Goal: Information Seeking & Learning: Learn about a topic

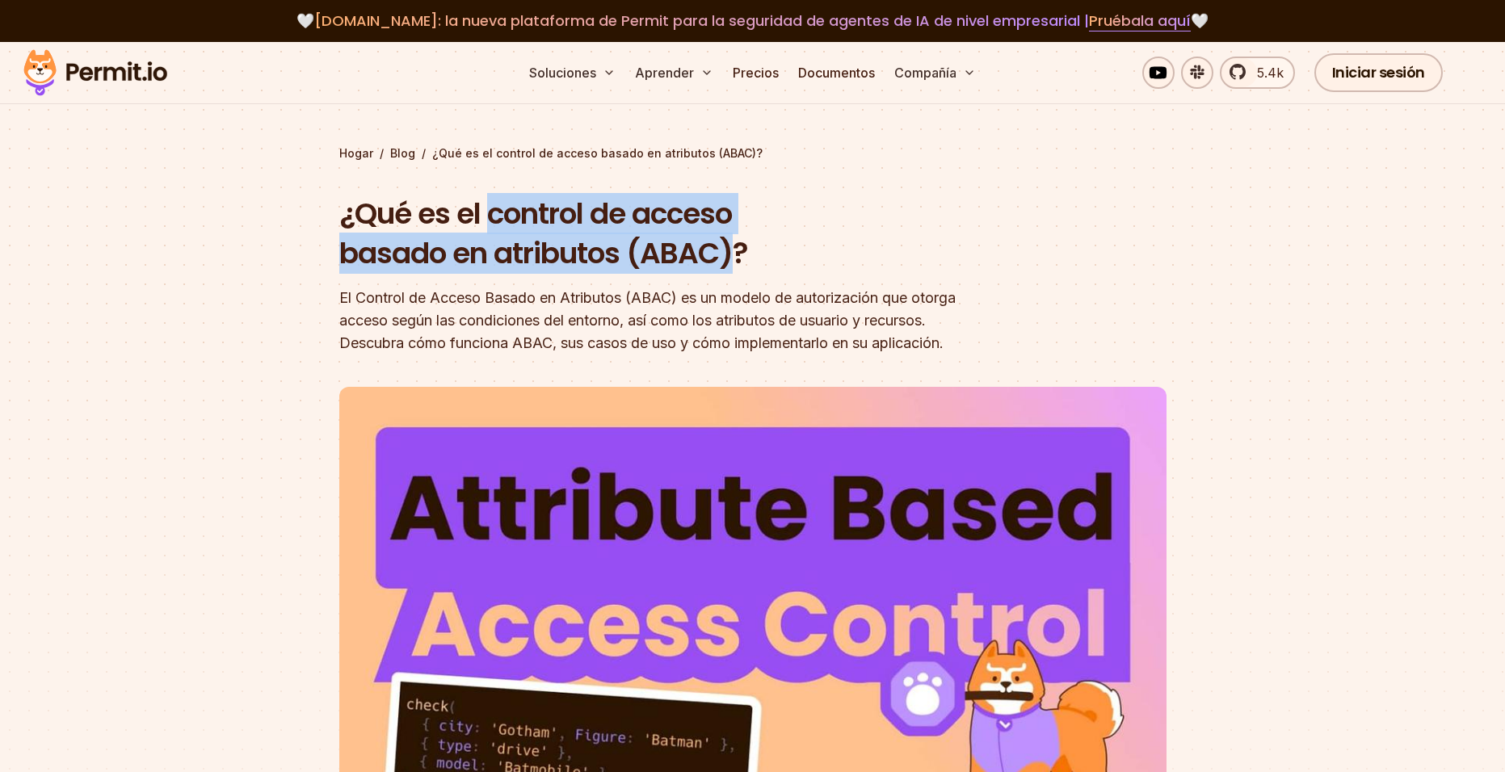
drag, startPoint x: 500, startPoint y: 210, endPoint x: 722, endPoint y: 259, distance: 226.8
click at [722, 259] on font "¿Qué es el control de acceso basado en atributos (ABAC)?" at bounding box center [543, 234] width 409 height 82
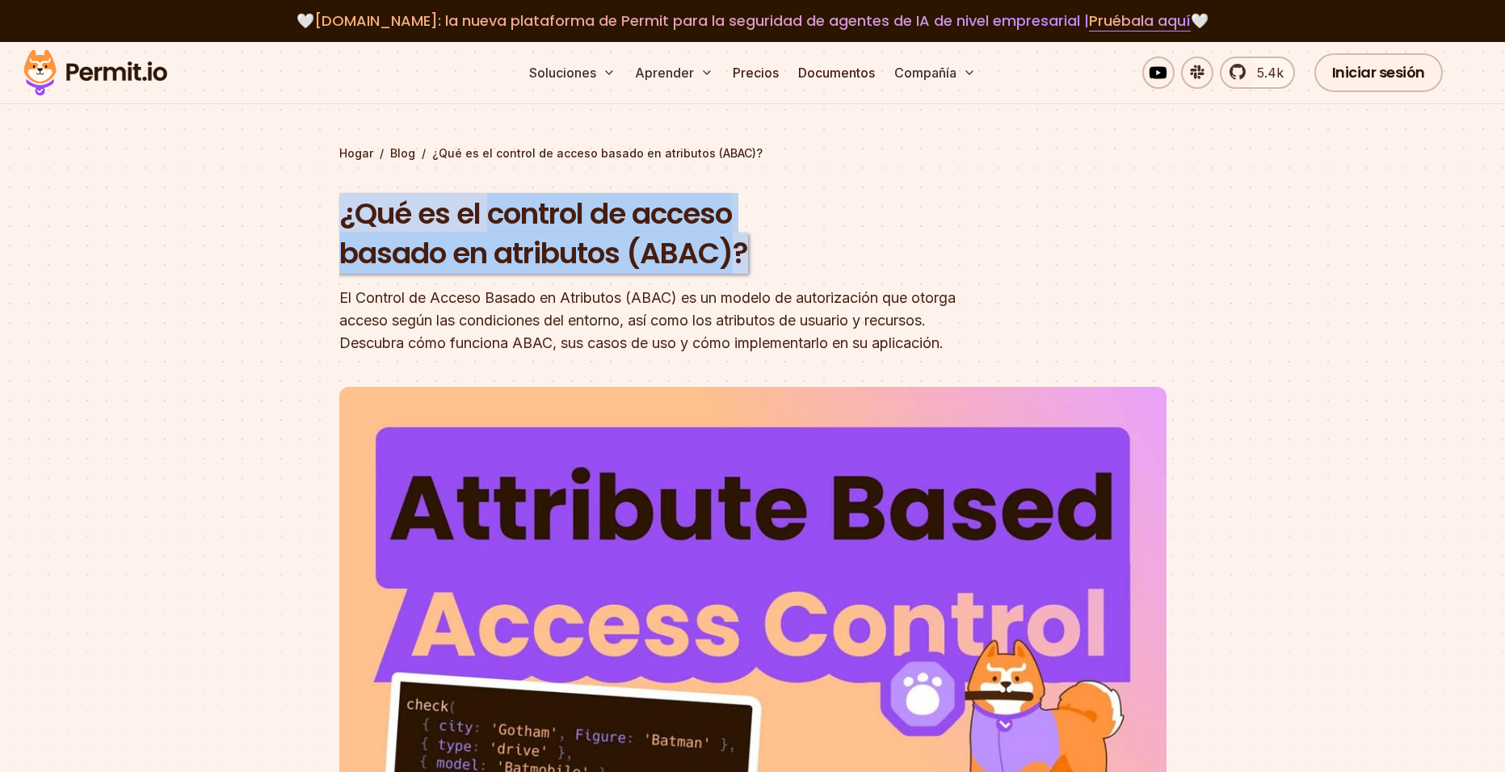
copy font "control de acceso basado en atributos (ABAC)"
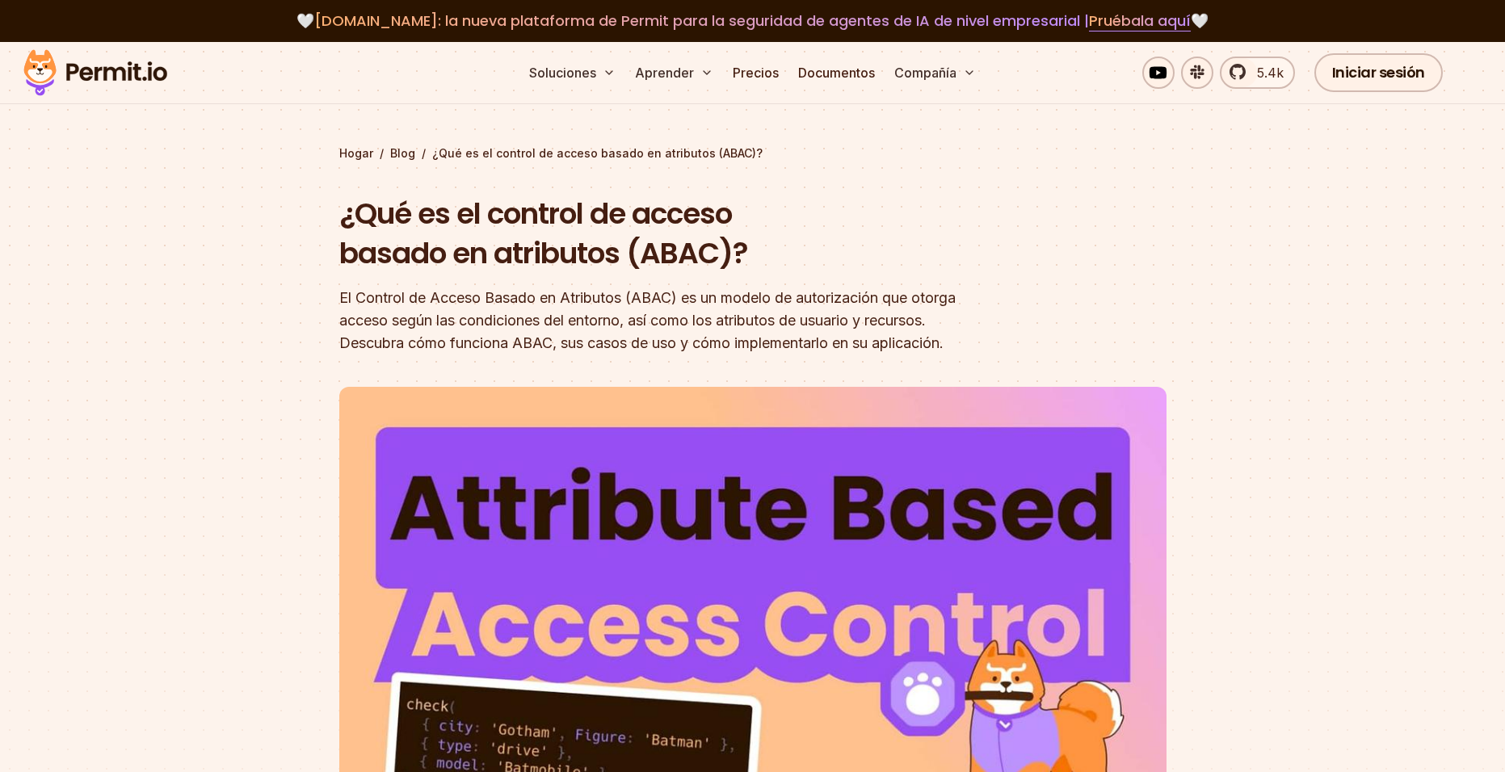
click at [545, 315] on font "El Control de Acceso Basado en Atributos (ABAC) es un modelo de autorización qu…" at bounding box center [647, 320] width 617 height 62
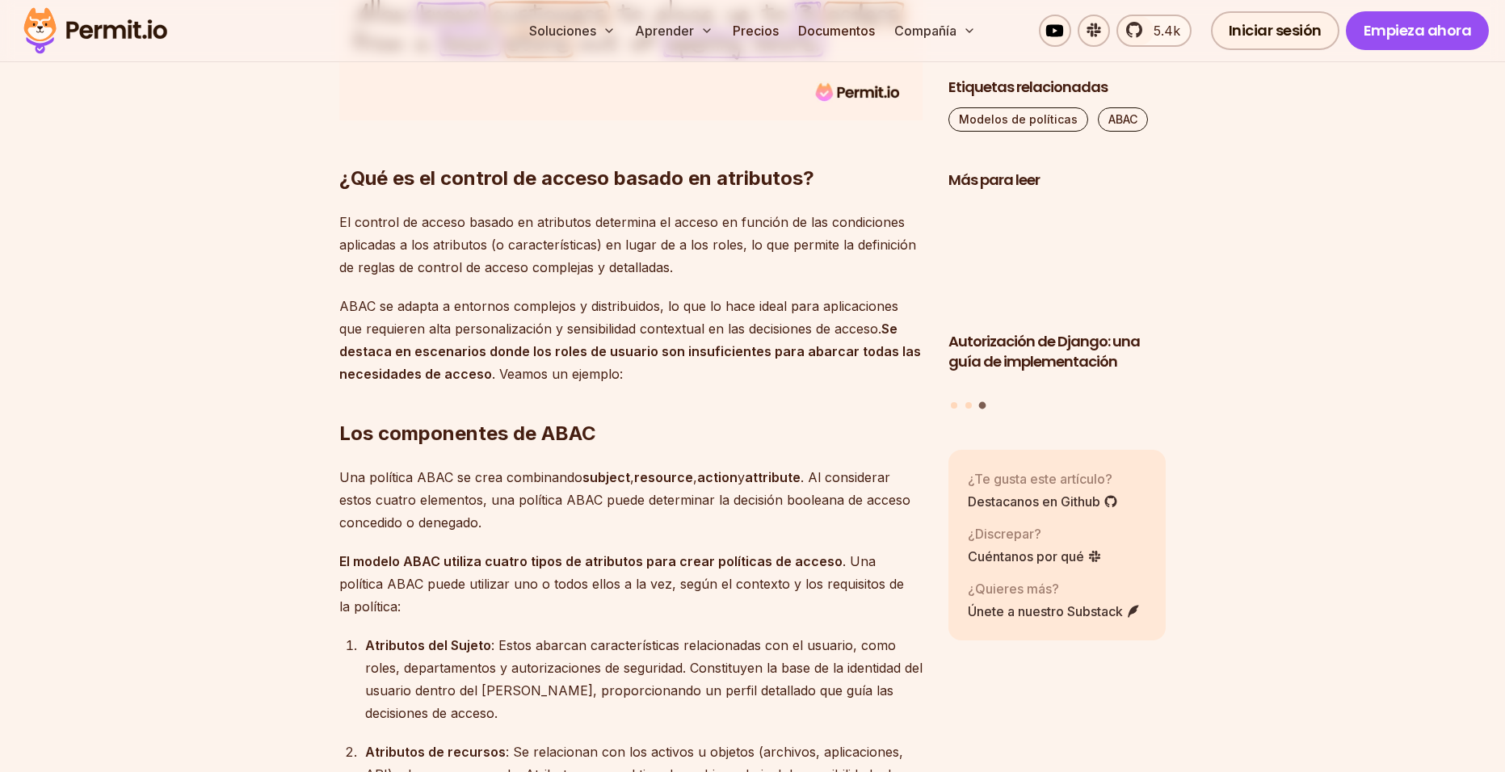
scroll to position [1778, 0]
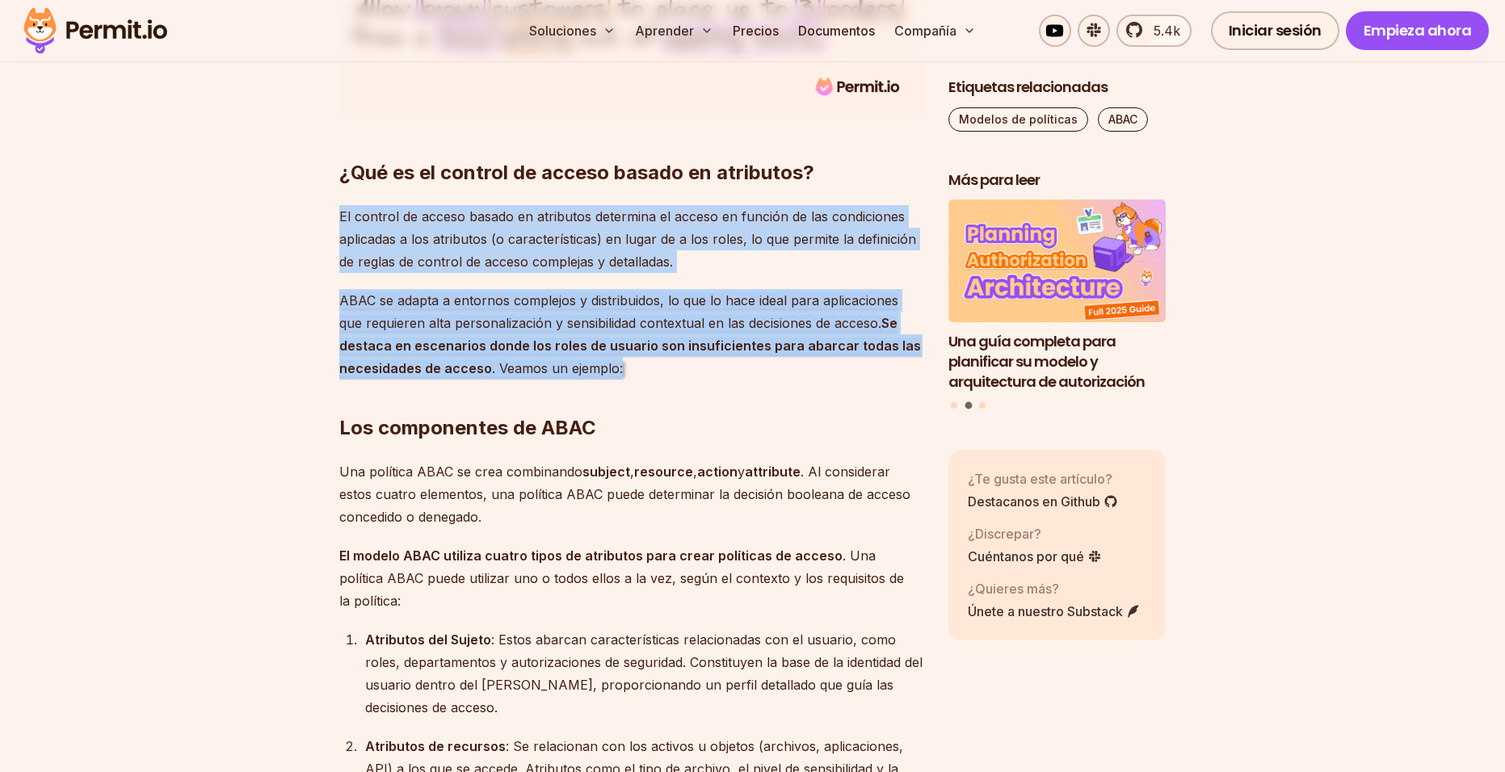
drag, startPoint x: 339, startPoint y: 239, endPoint x: 618, endPoint y: 389, distance: 317.4
copy div "El control de acceso basado en atributos determina el acceso en función de las …"
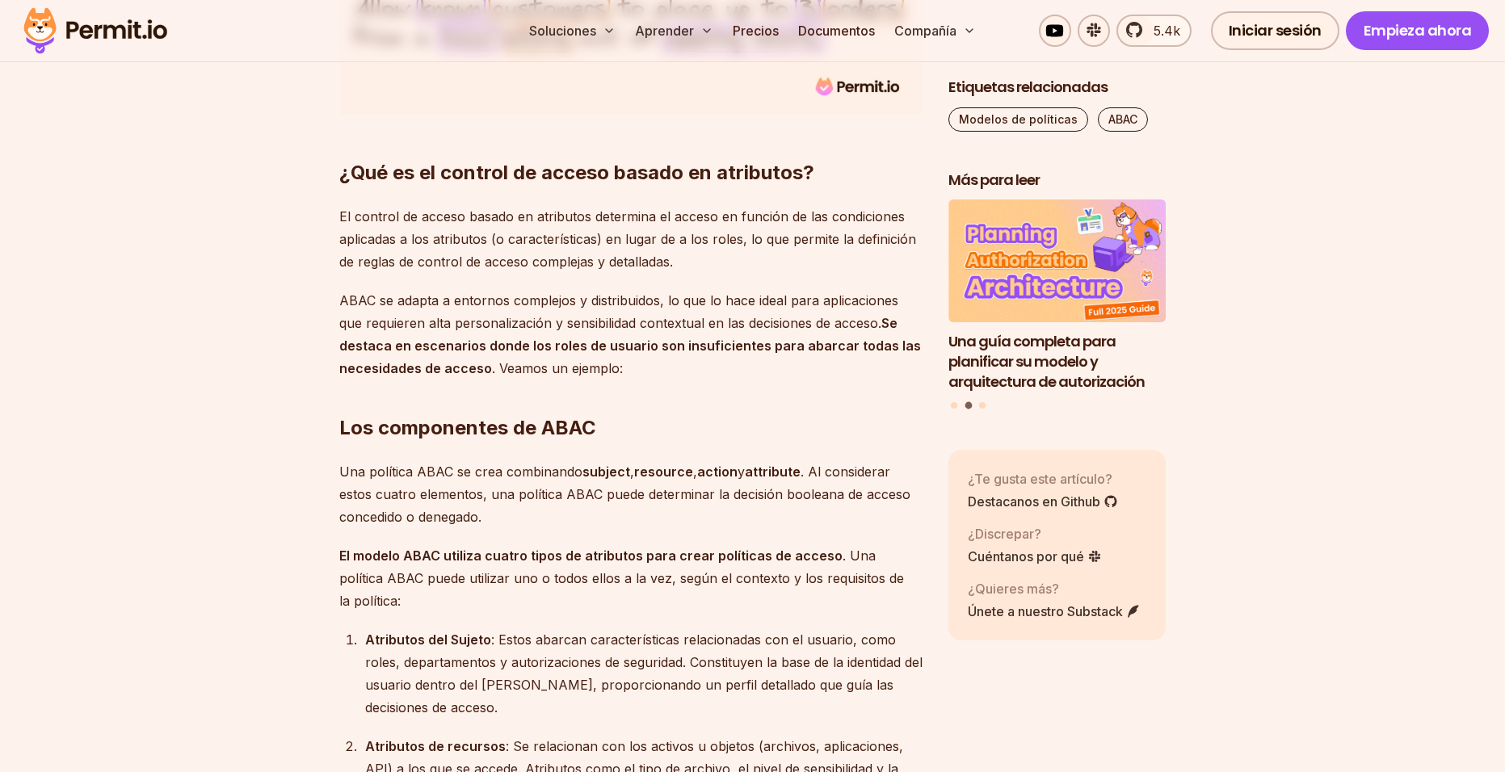
click at [444, 440] on font "Los componentes de ABAC" at bounding box center [467, 427] width 257 height 23
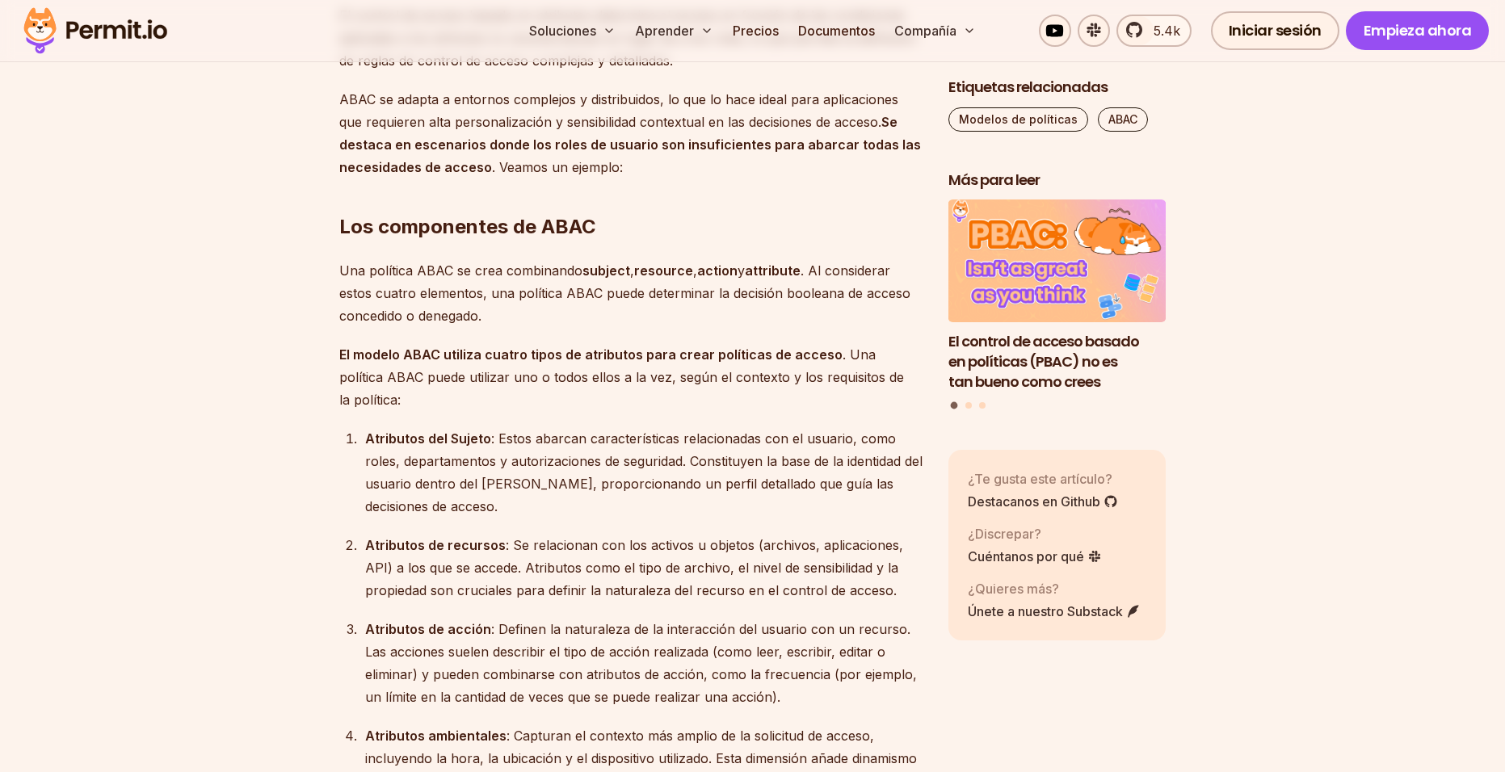
scroll to position [2020, 0]
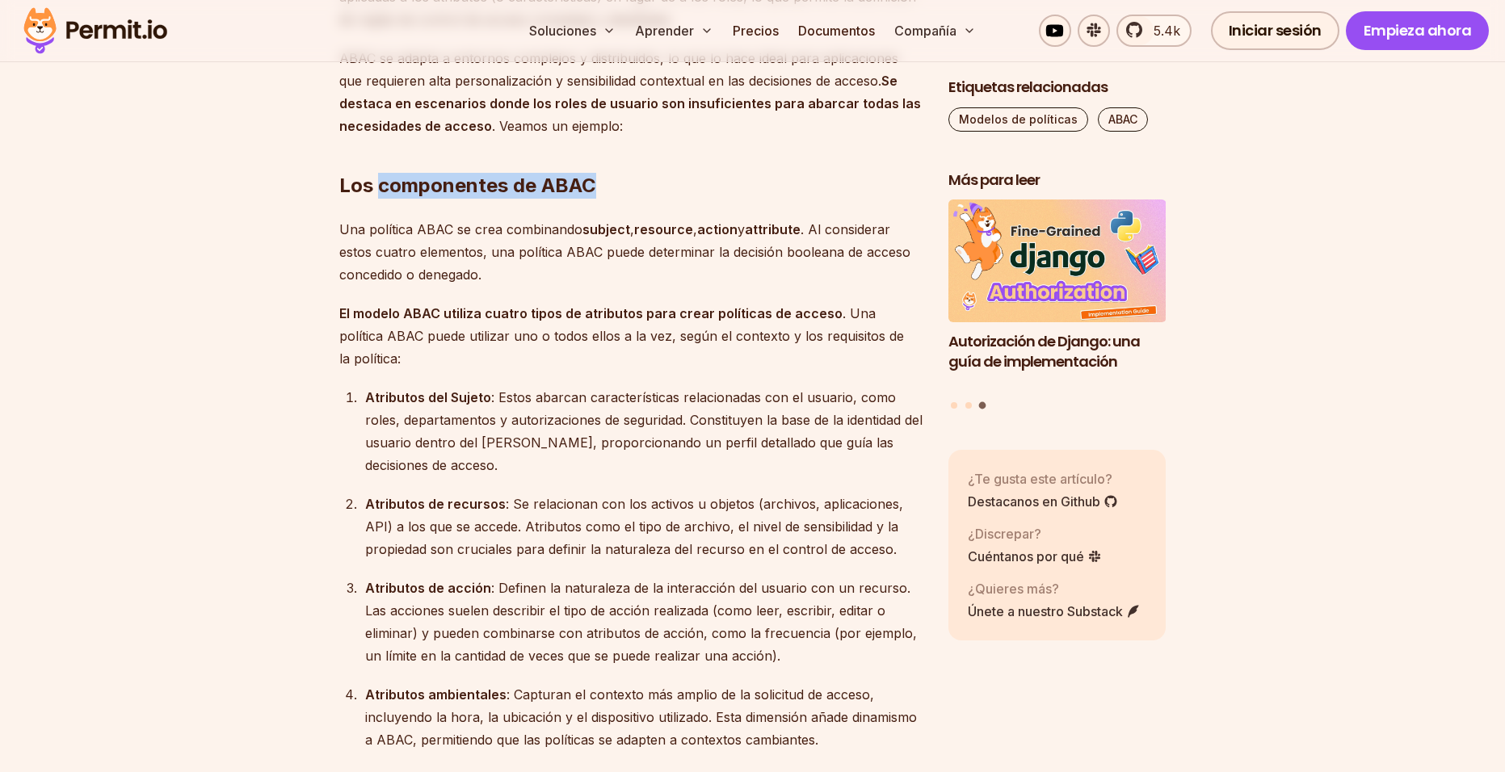
drag, startPoint x: 382, startPoint y: 212, endPoint x: 597, endPoint y: 204, distance: 215.1
click at [597, 199] on h2 "Los componentes de ABAC" at bounding box center [630, 153] width 583 height 90
copy font "componentes de ABAC"
click at [398, 322] on font "El modelo ABAC utiliza cuatro tipos de atributos para crear políticas de acceso" at bounding box center [590, 313] width 503 height 16
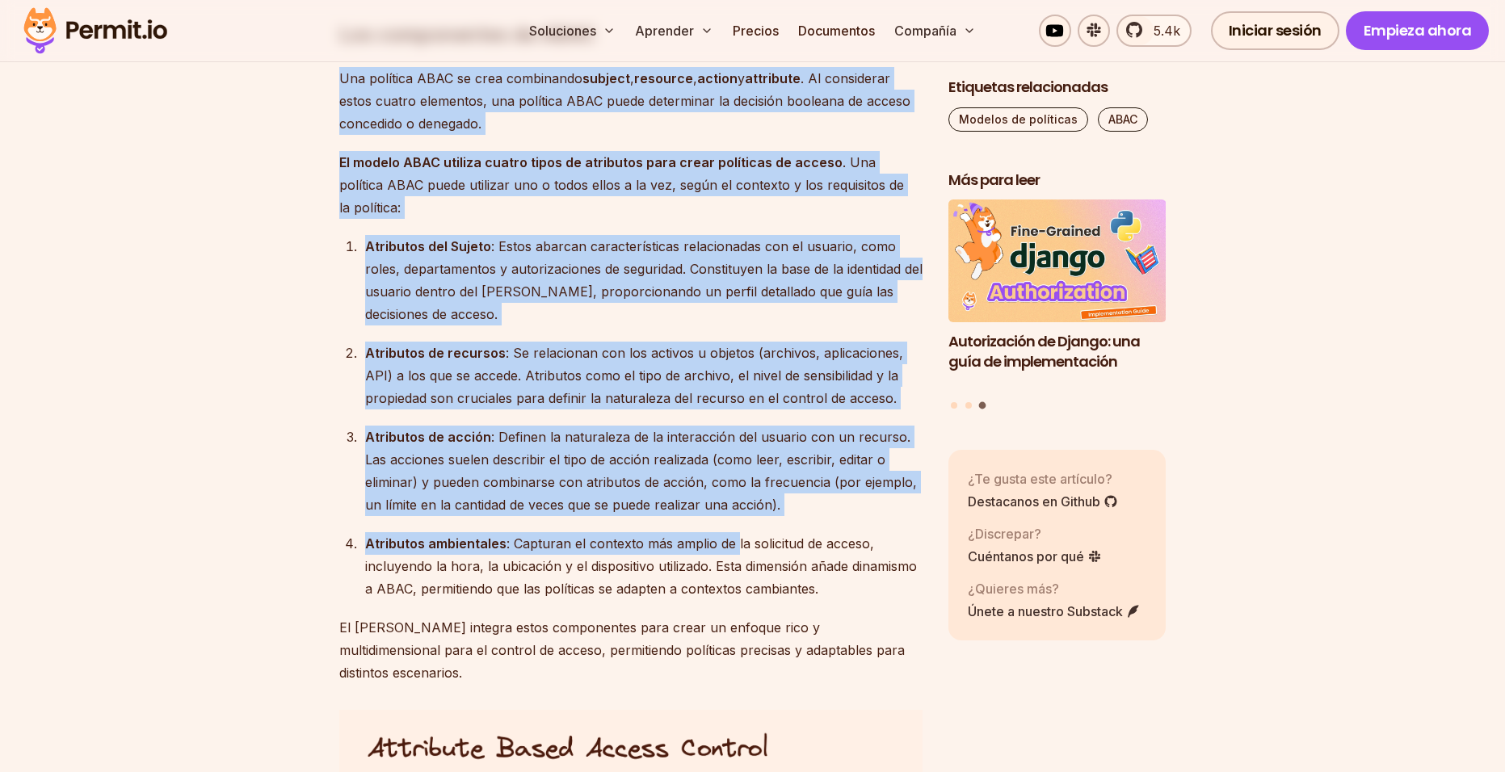
scroll to position [2182, 0]
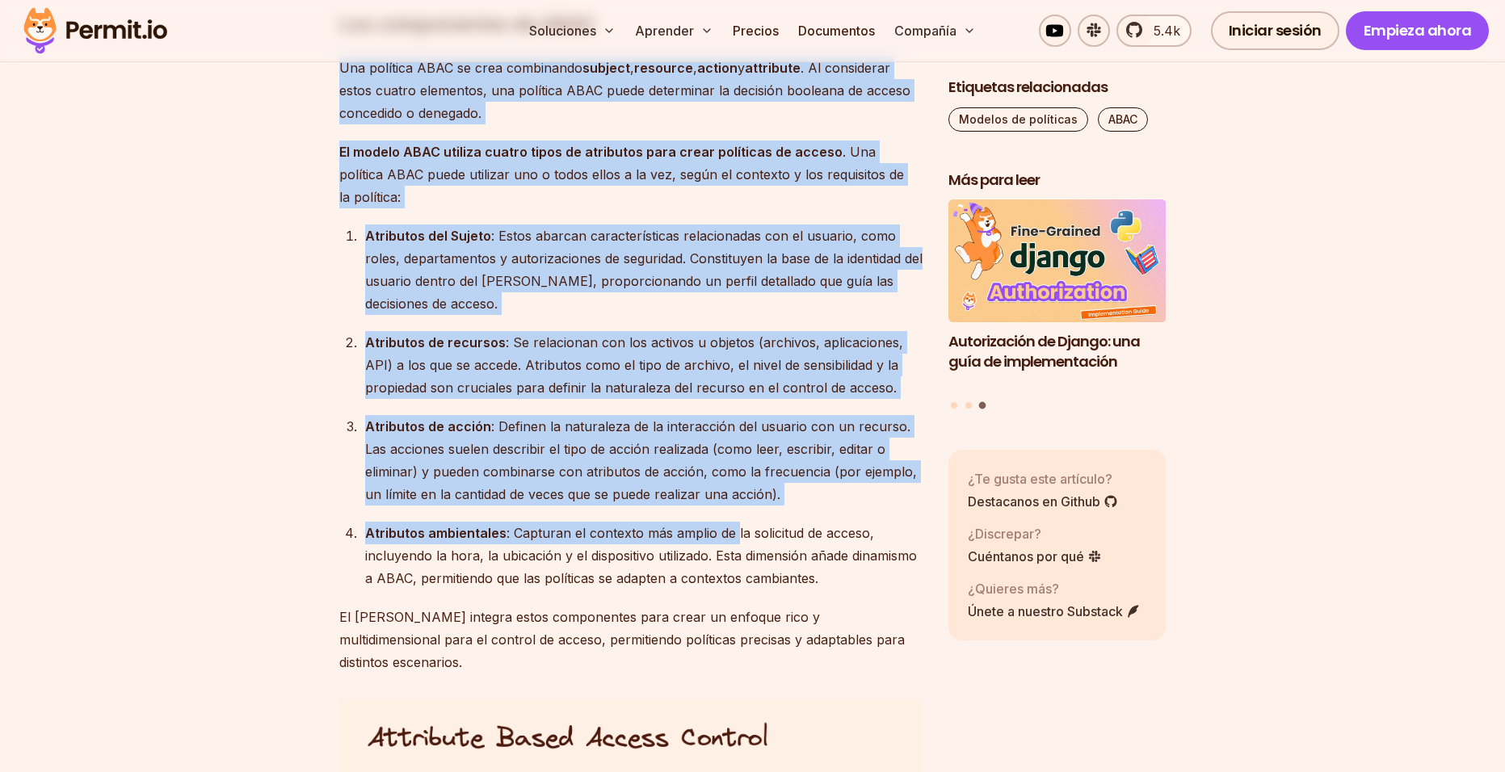
drag, startPoint x: 339, startPoint y: 251, endPoint x: 823, endPoint y: 578, distance: 584.5
copy div "Lor ipsumdol SITA co adip elitseddoe tempori , utlabore , etdolo m aliquaeni . …"
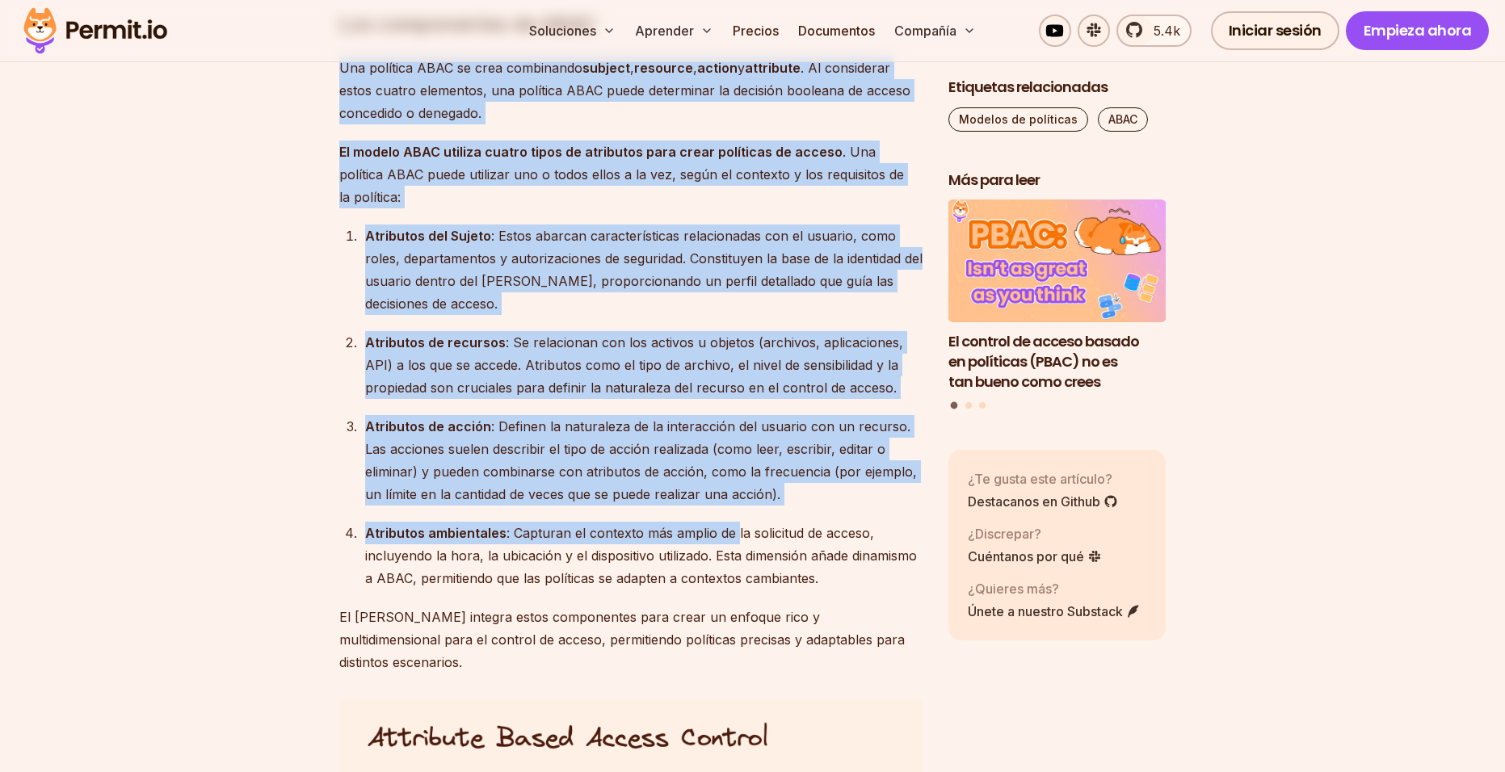
click at [587, 500] on font "Las acciones suelen describir el tipo de acción realizada (como leer, escribir,…" at bounding box center [641, 471] width 552 height 61
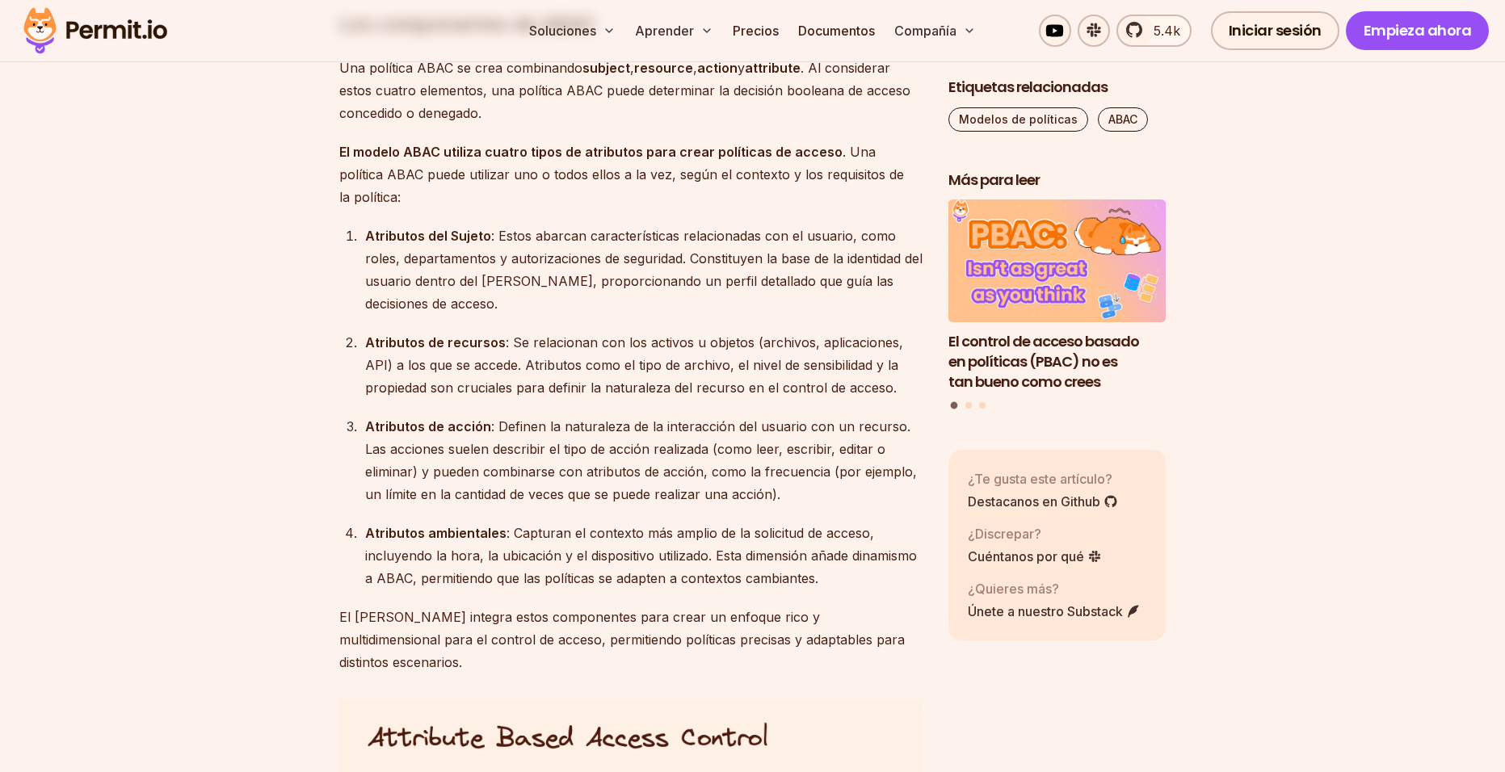
click at [465, 541] on div "Atributos ambientales : Capturan el contexto más amplio de la solicitud de acce…" at bounding box center [644, 556] width 558 height 68
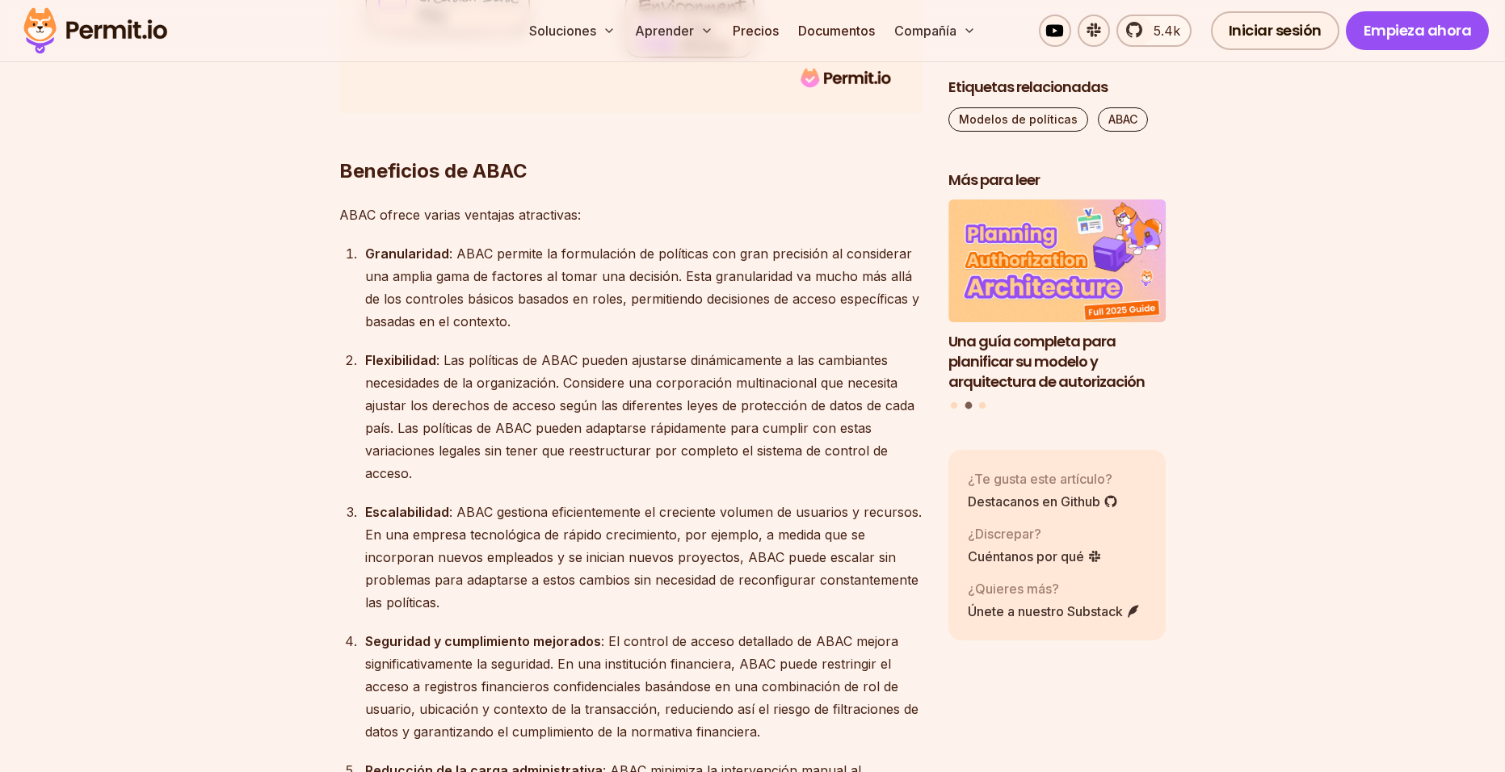
scroll to position [3232, 0]
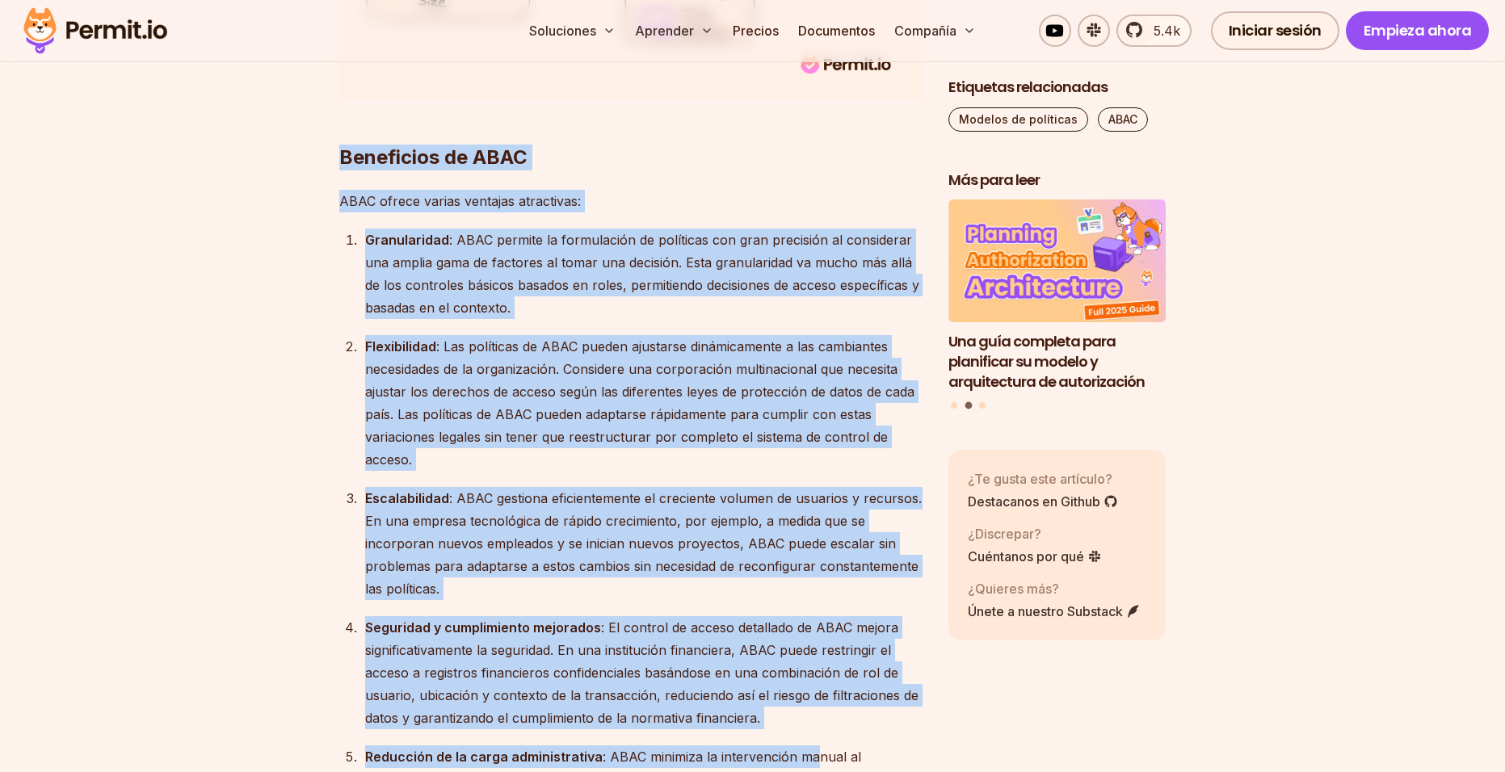
scroll to position [3394, 0]
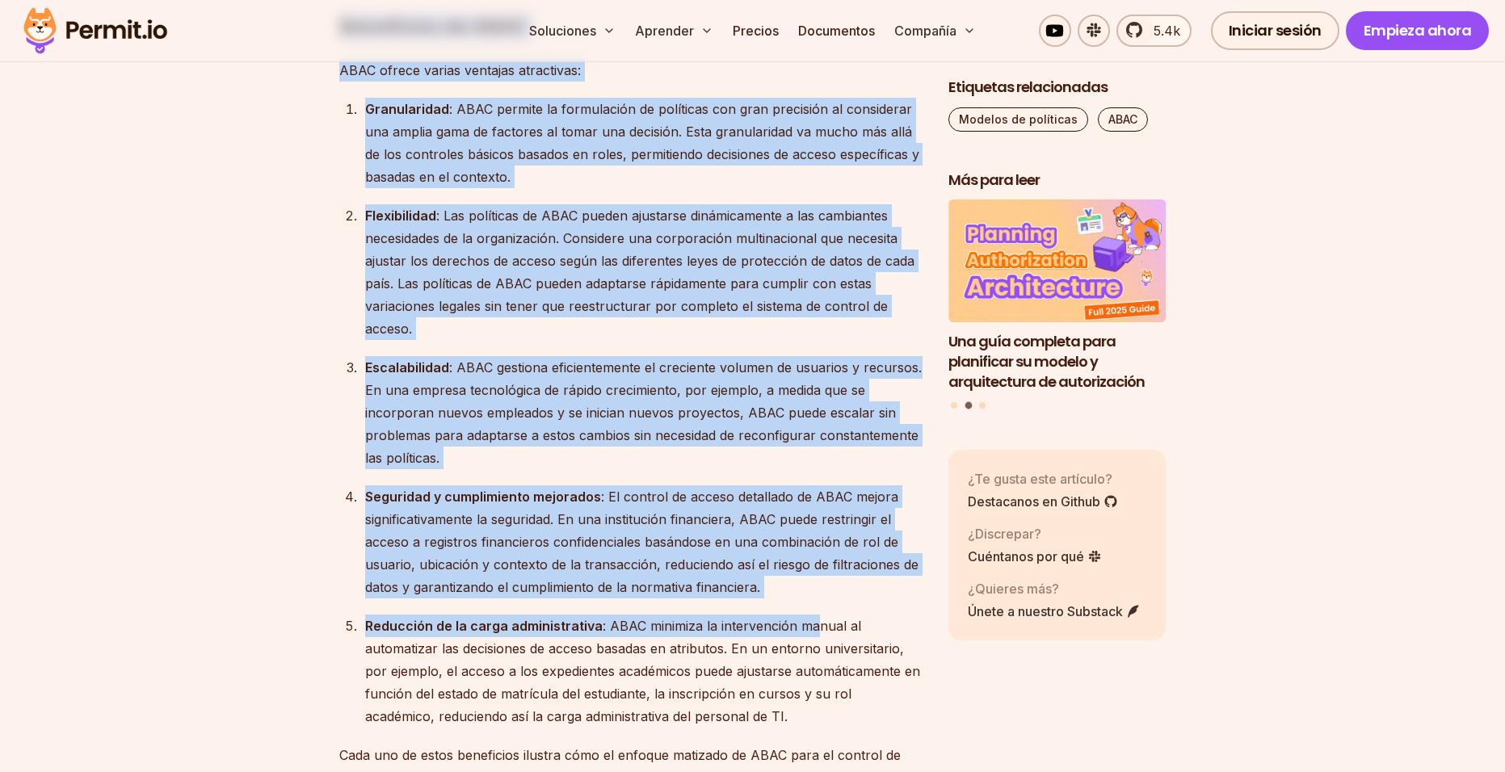
drag, startPoint x: 339, startPoint y: 246, endPoint x: 872, endPoint y: 701, distance: 700.9
copy div "Loremipsum do SITA CONS adipis elitse doeiusmo temporinci: Utlaboreetdo : MAGN …"
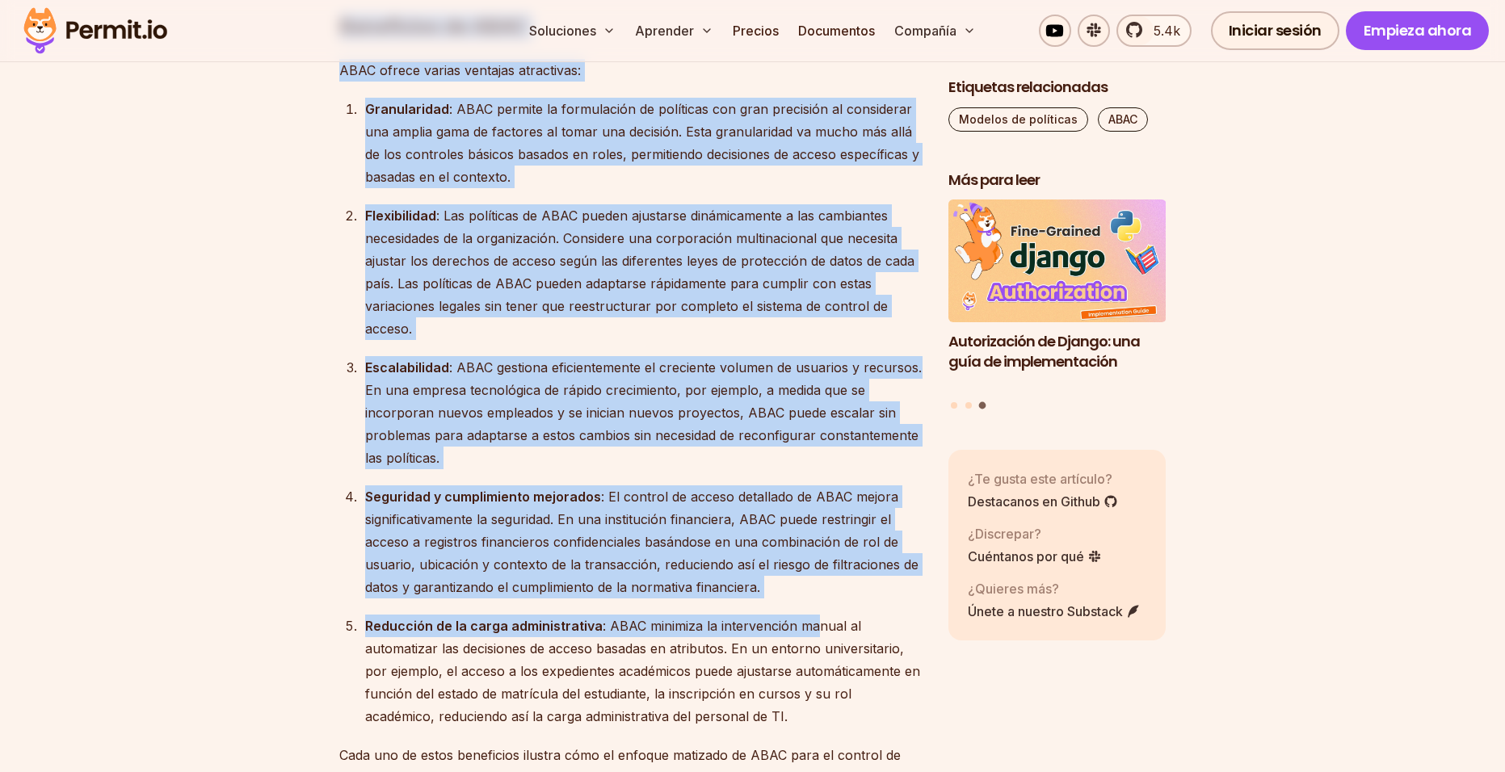
click at [618, 427] on div "Escalabilidad : ABAC gestiona eficientemente el creciente volumen de usuarios y…" at bounding box center [644, 412] width 558 height 113
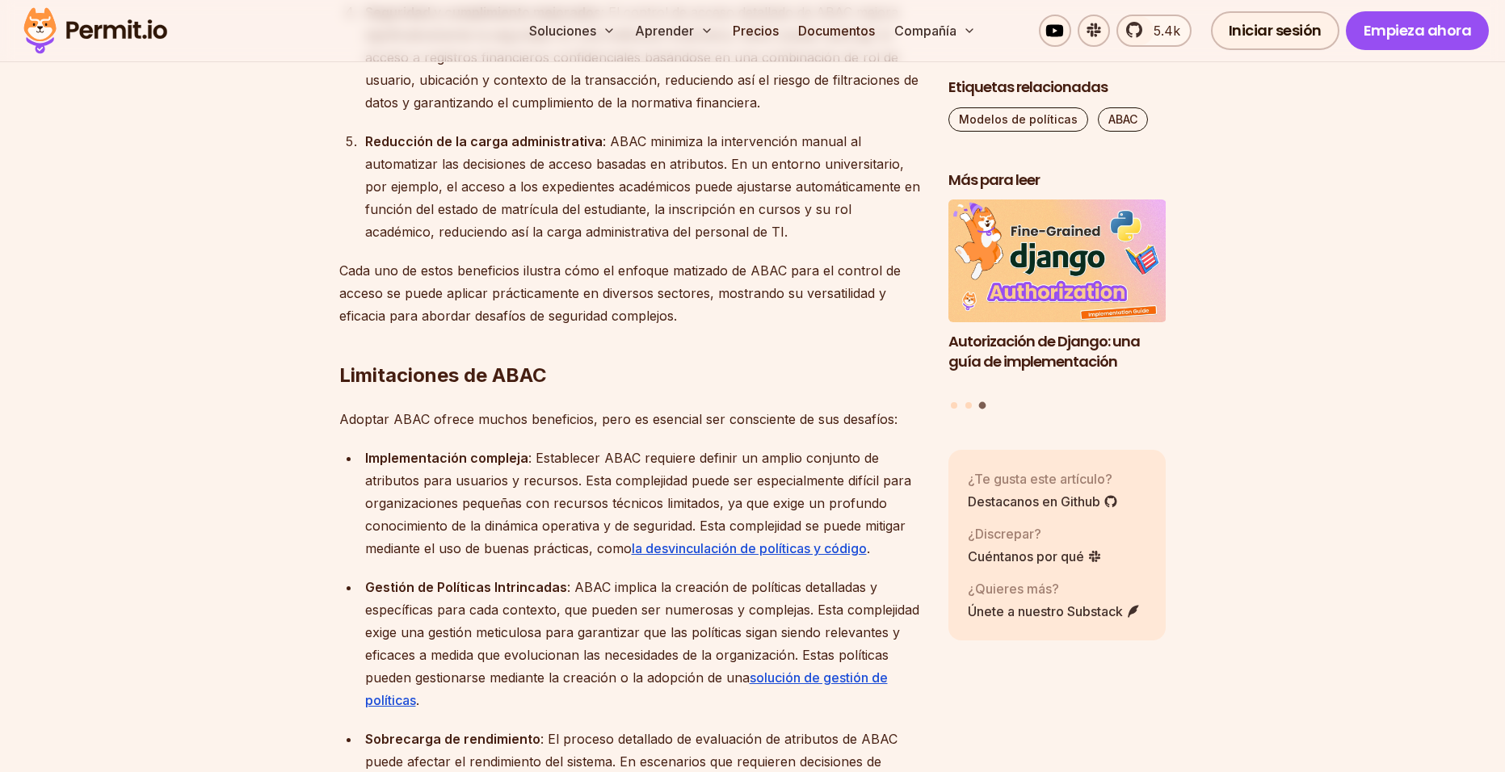
click at [600, 450] on font ": Establecer ABAC requiere definir un amplio conjunto de atributos para usuario…" at bounding box center [638, 503] width 546 height 107
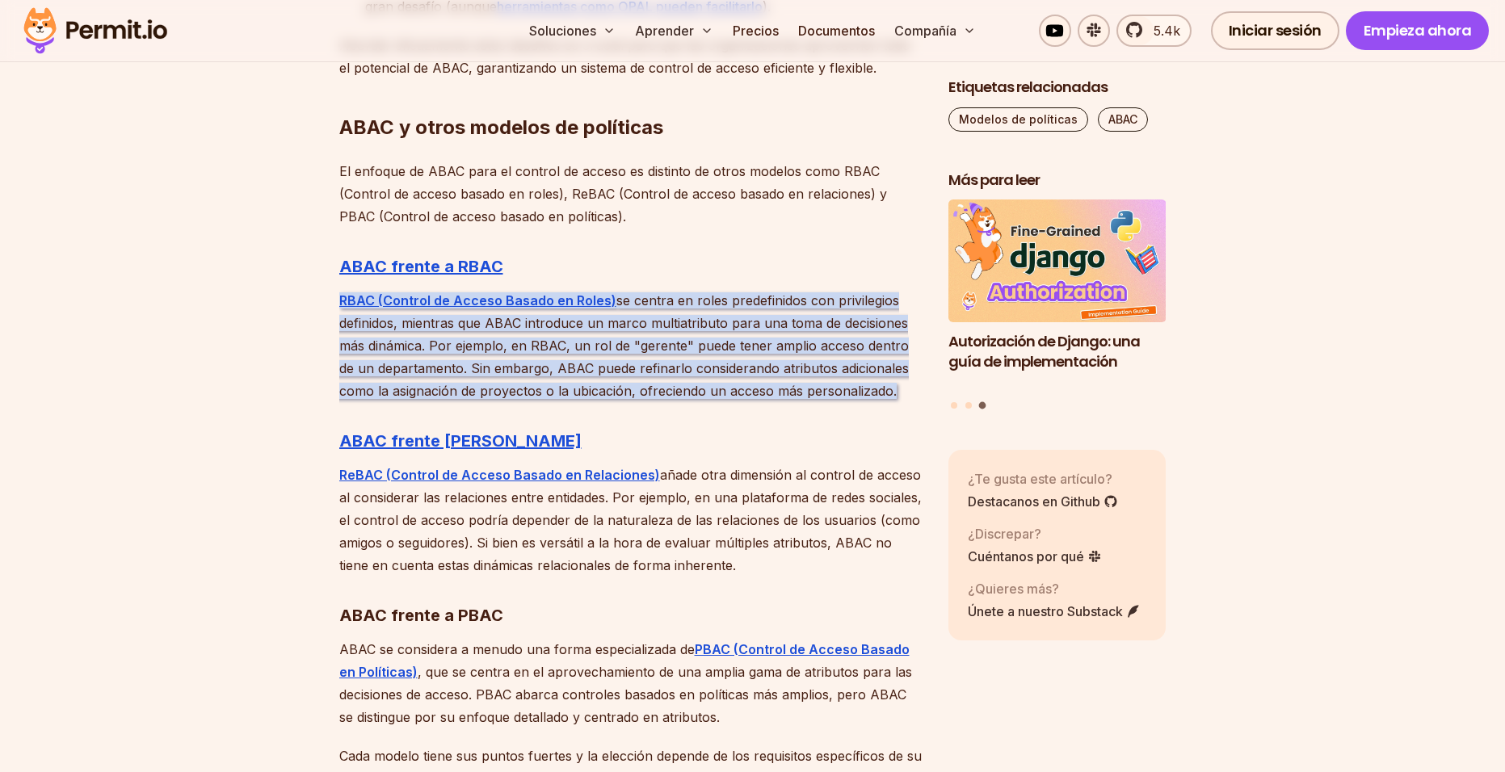
scroll to position [5010, 0]
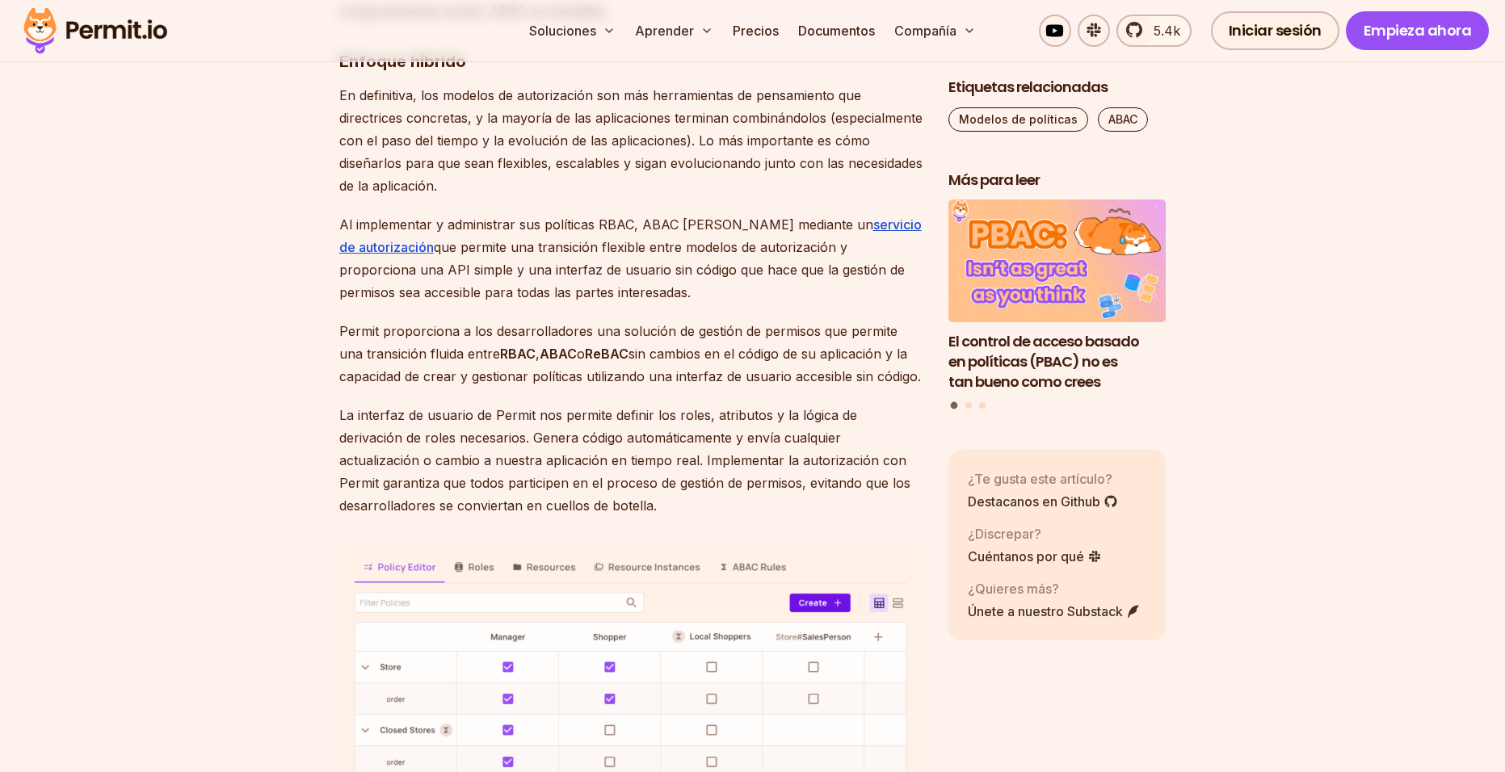
scroll to position [6545, 0]
